Goal: Check status

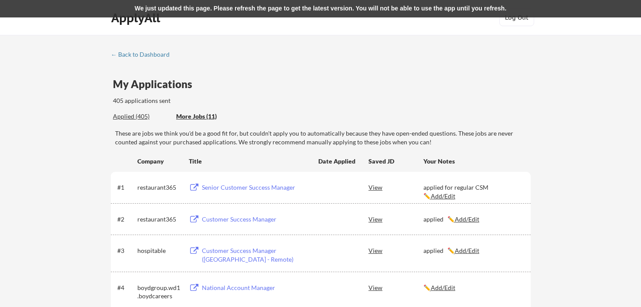
scroll to position [644, 0]
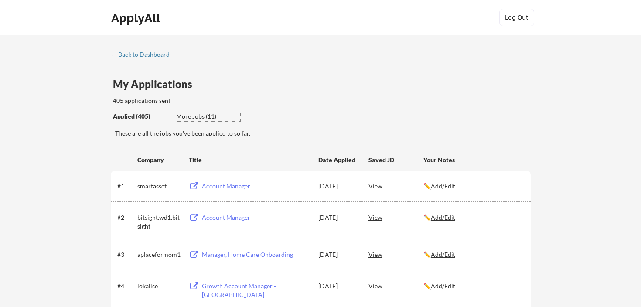
click at [207, 114] on div "More Jobs (11)" at bounding box center [208, 116] width 64 height 9
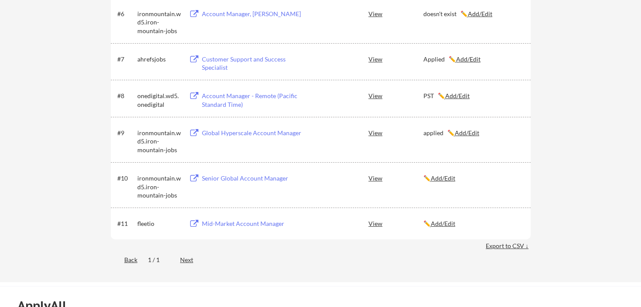
scroll to position [343, 0]
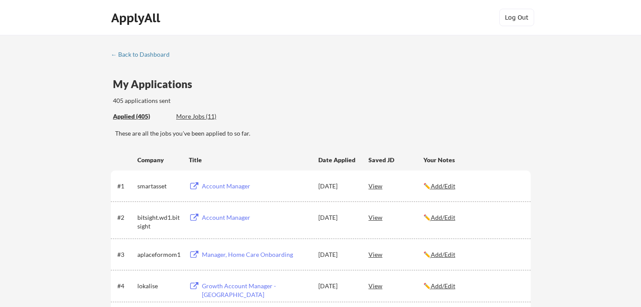
click at [138, 120] on div "Applied (405)" at bounding box center [141, 116] width 57 height 9
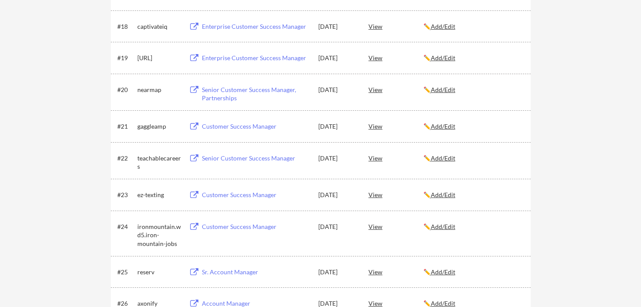
scroll to position [727, 0]
